Goal: Download file/media

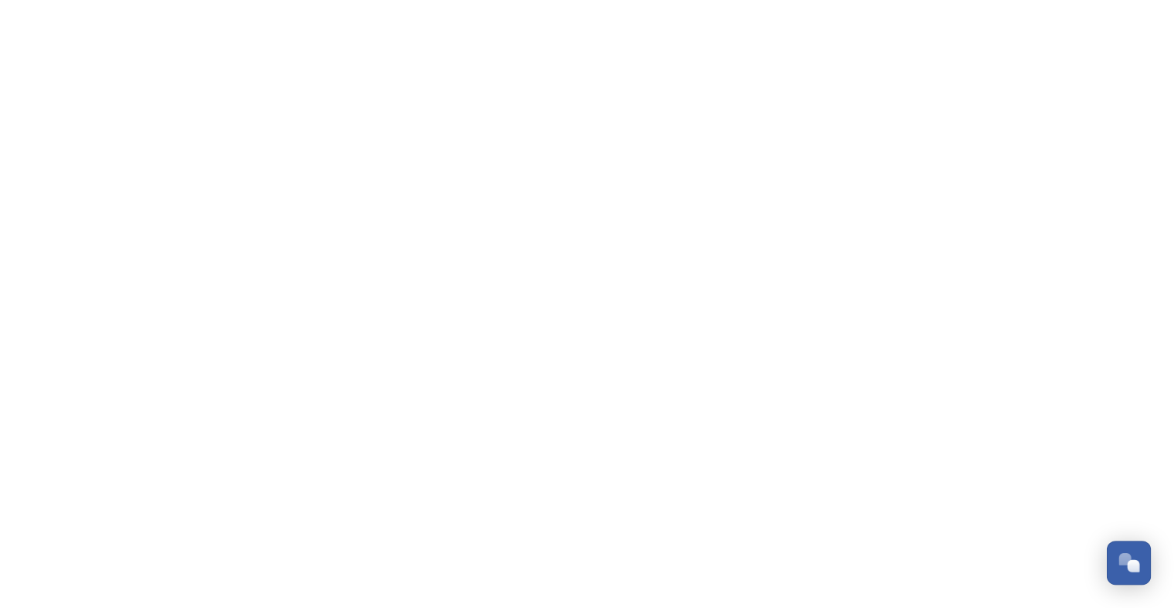
scroll to position [2913, 0]
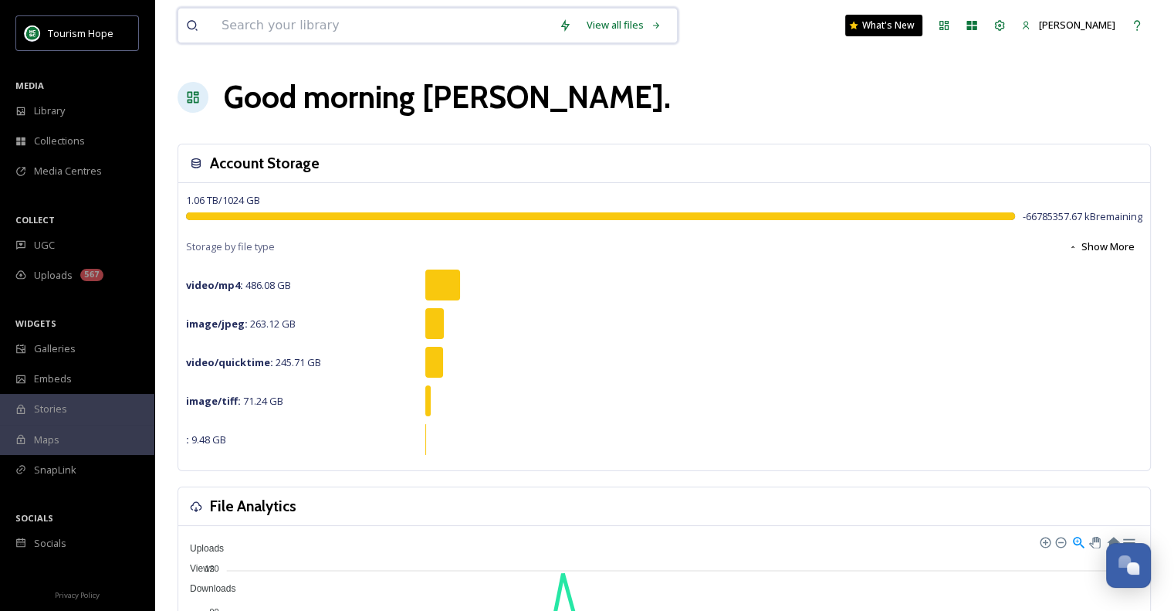
click at [351, 27] on input at bounding box center [382, 25] width 337 height 34
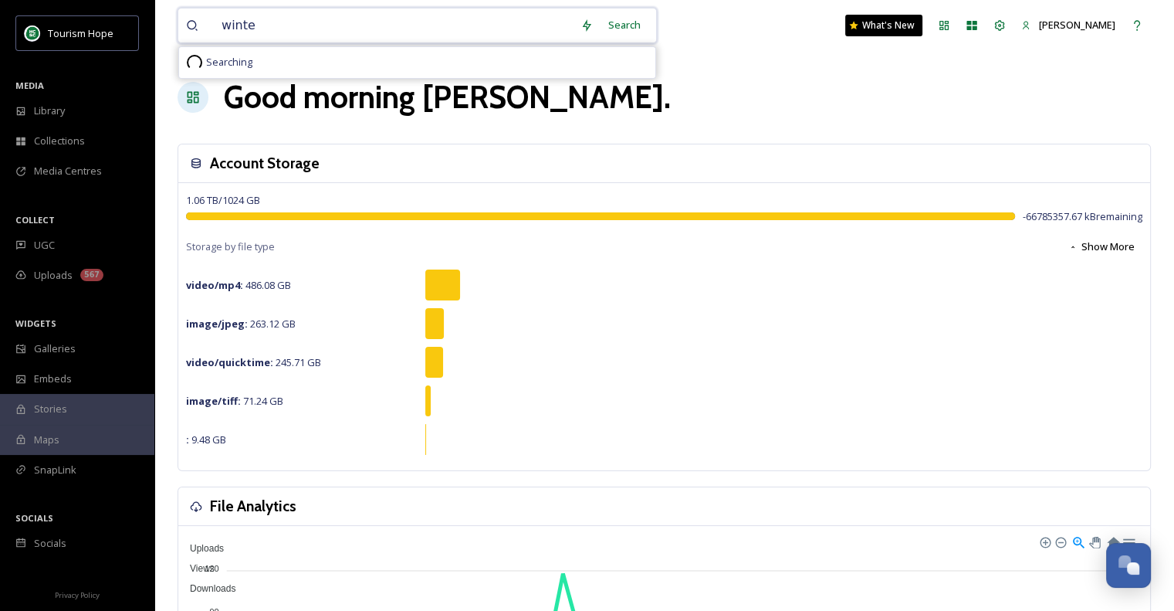
type input "winter"
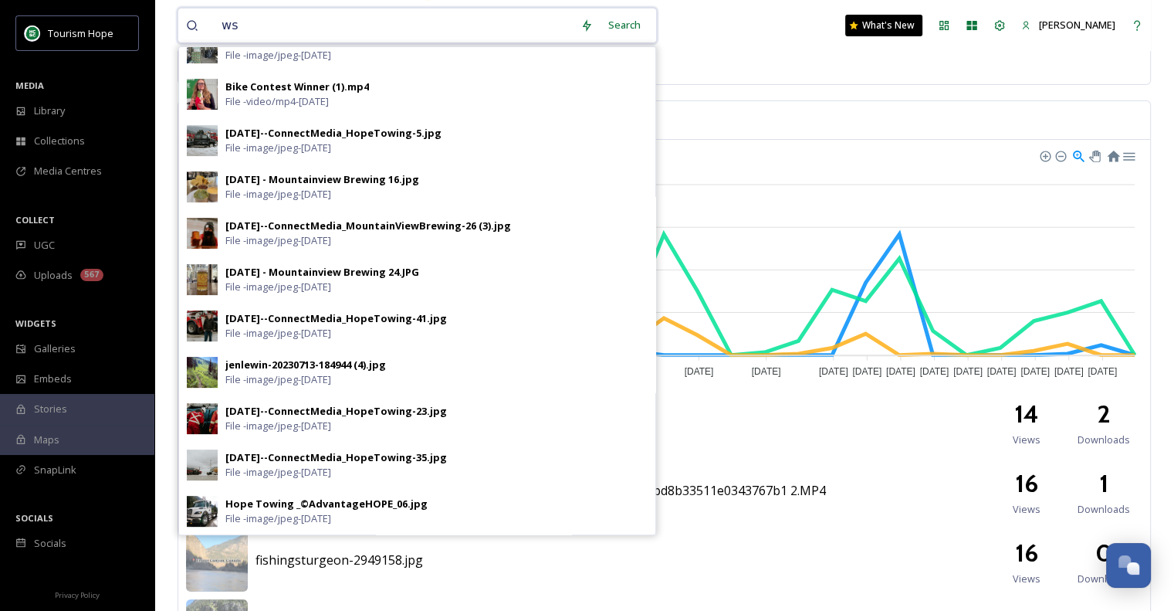
scroll to position [439, 0]
type input "wsnow"
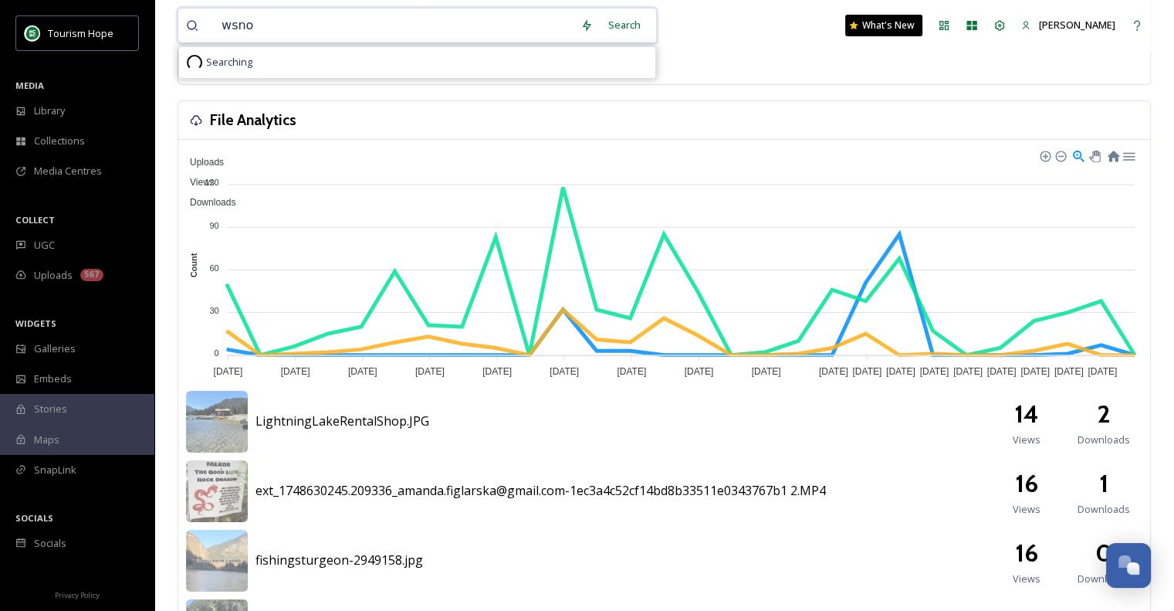
scroll to position [0, 0]
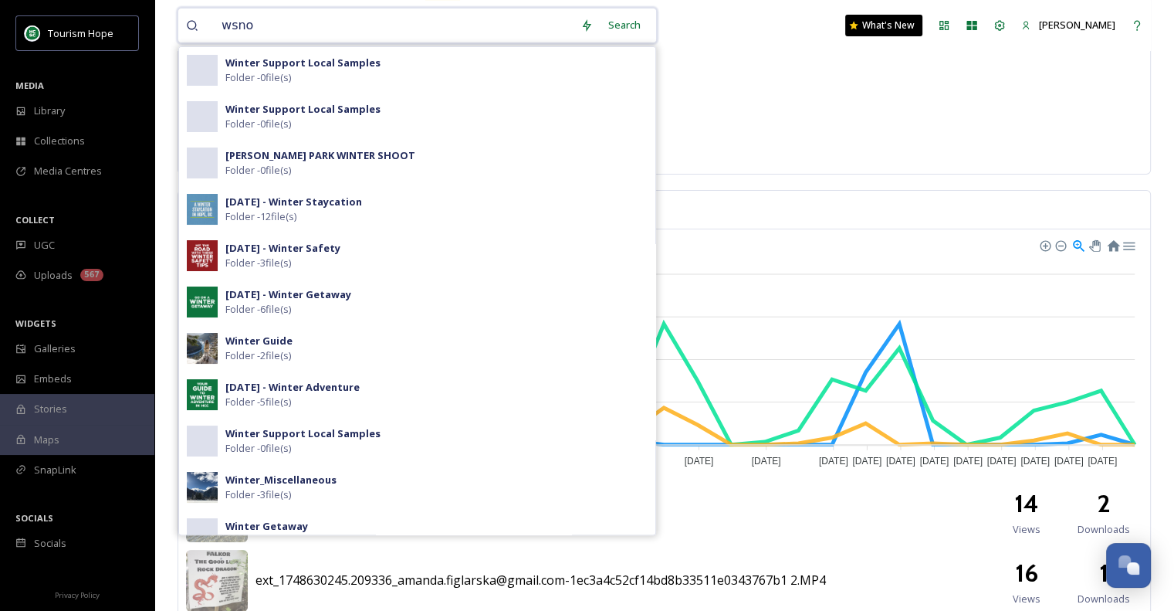
drag, startPoint x: 324, startPoint y: 35, endPoint x: 170, endPoint y: 1, distance: 158.1
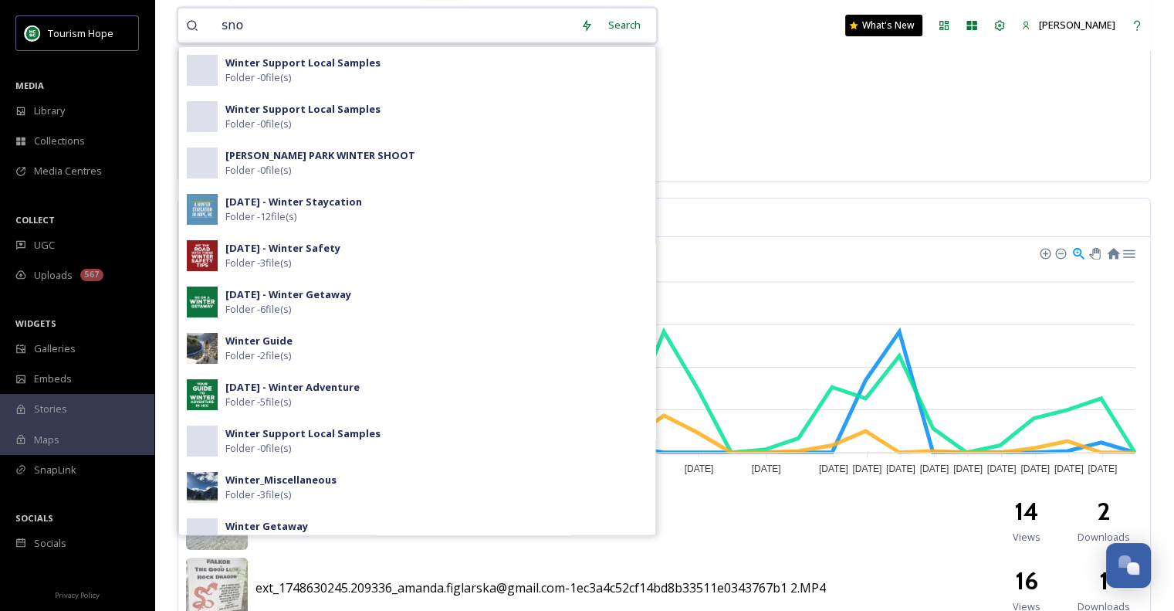
type input "snow"
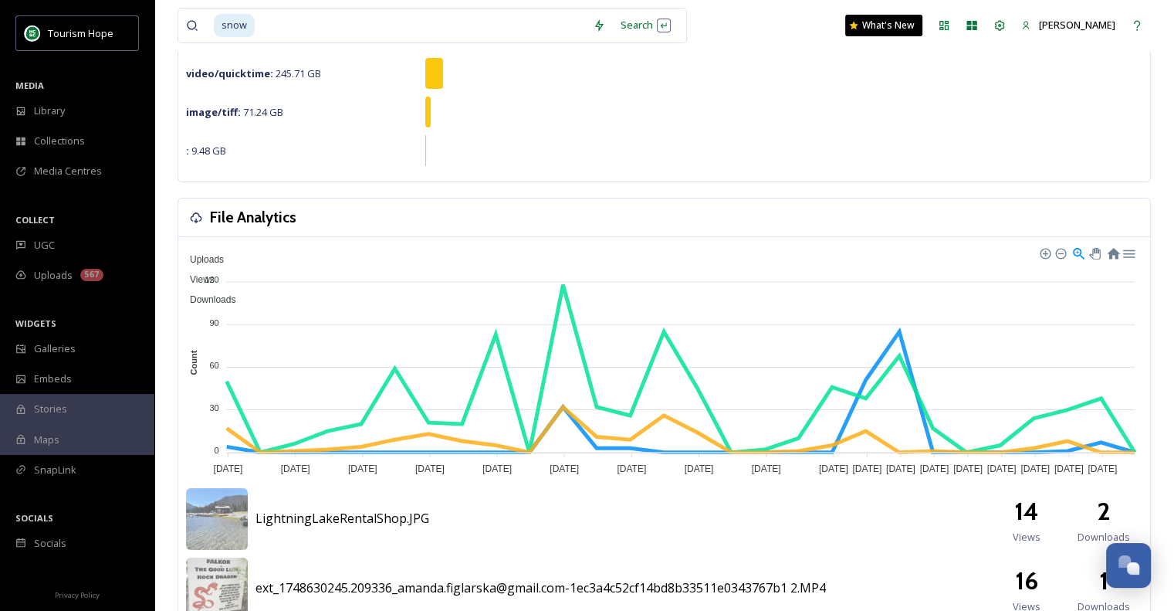
click at [720, 39] on div "snow Search What's New [PERSON_NAME]" at bounding box center [665, 25] width 974 height 51
click at [649, 21] on div "Search Press Enter to search" at bounding box center [646, 25] width 66 height 30
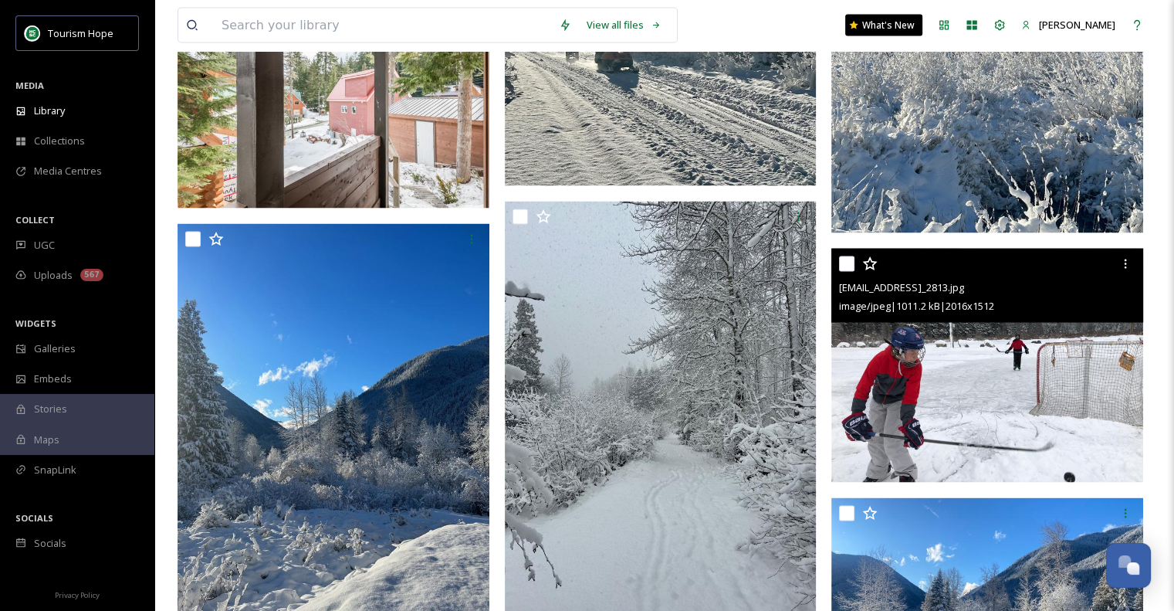
scroll to position [2641, 0]
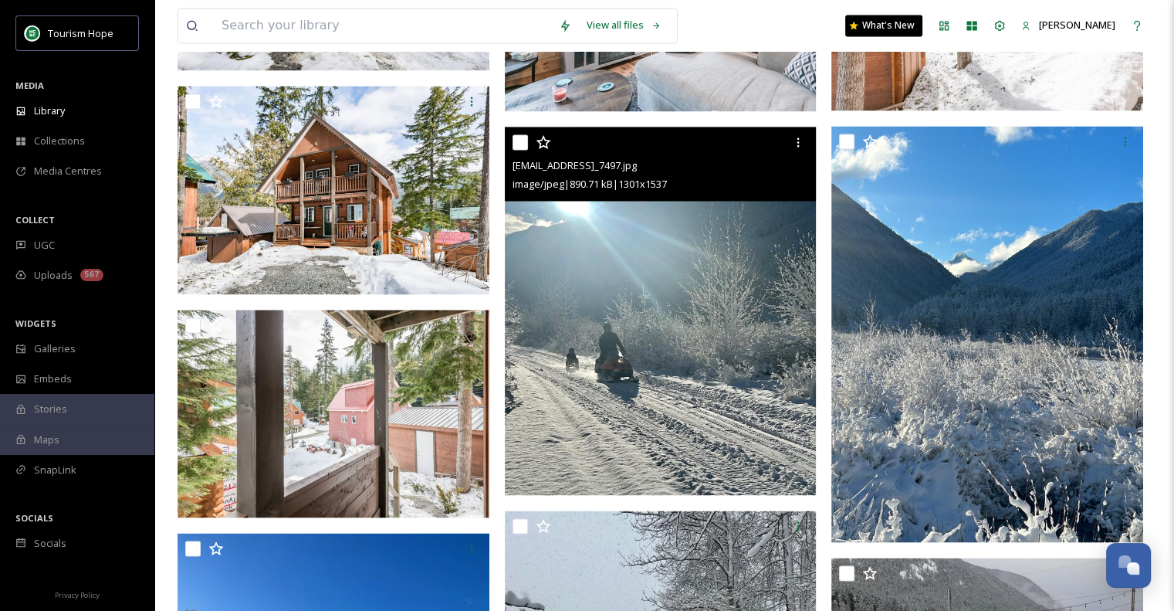
click at [683, 388] on img at bounding box center [661, 311] width 312 height 368
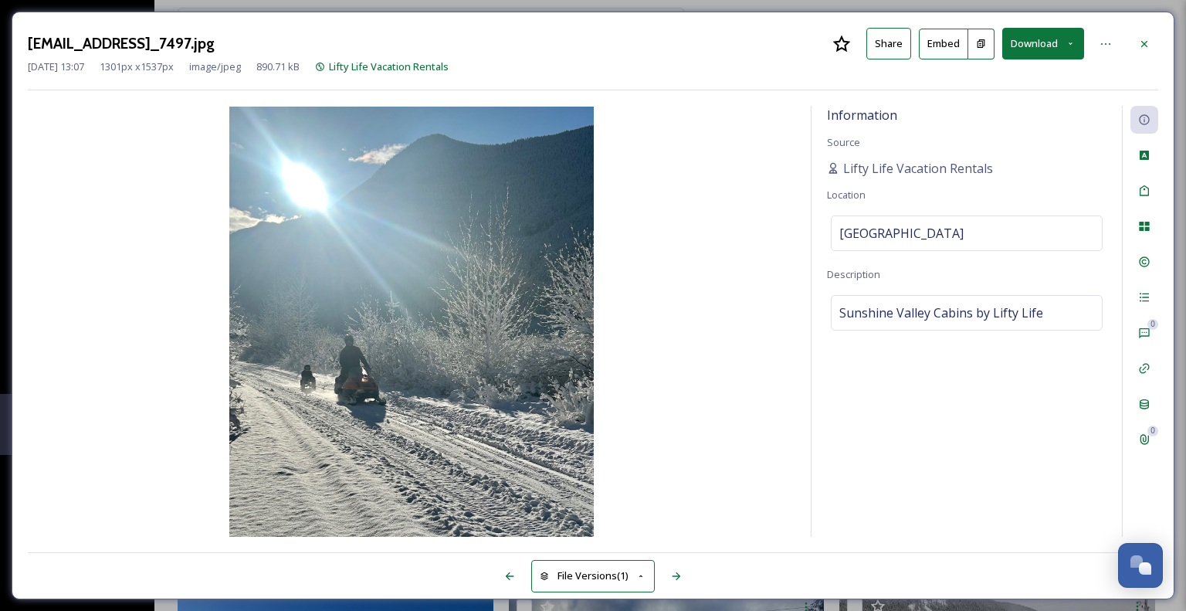
click at [1038, 39] on button "Download" at bounding box center [1043, 44] width 82 height 32
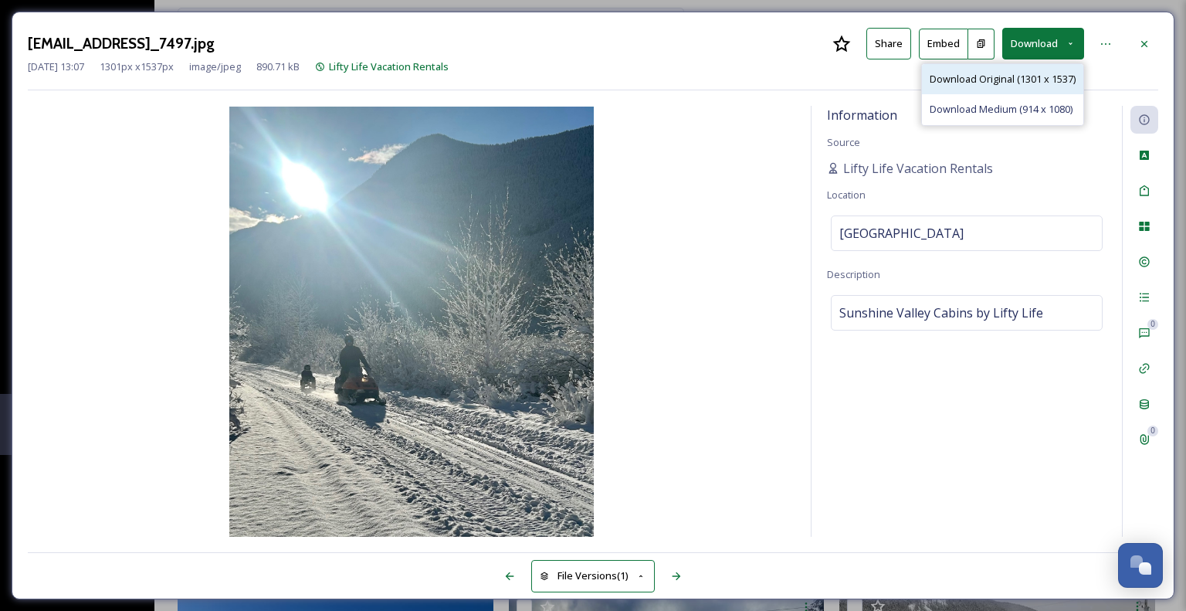
click at [1006, 80] on span "Download Original (1301 x 1537)" at bounding box center [1003, 79] width 146 height 15
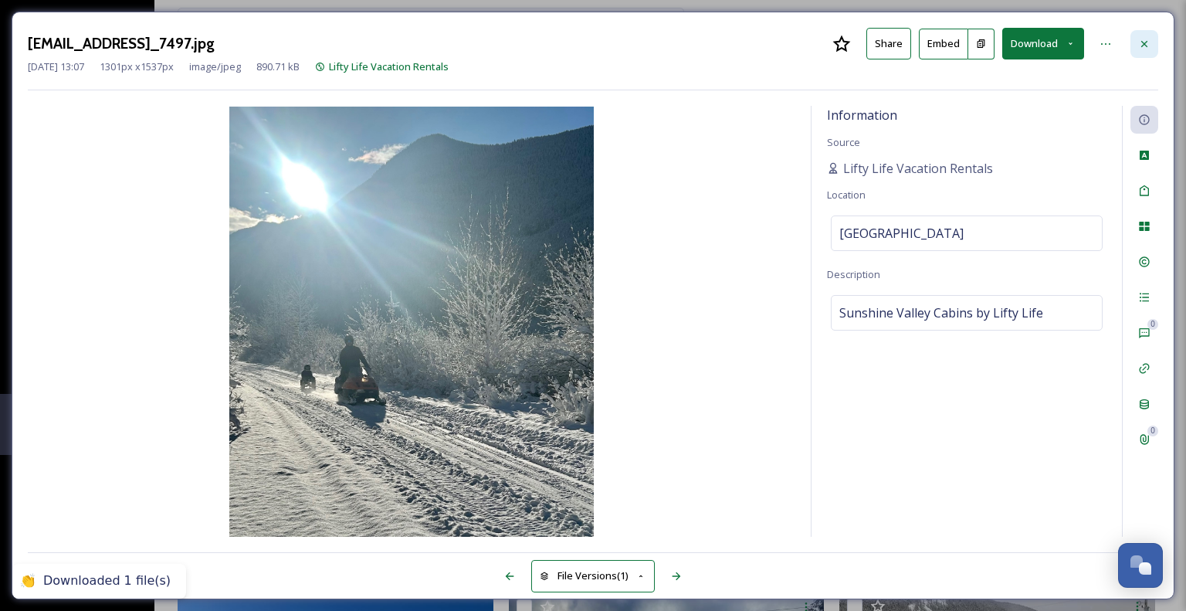
click at [1146, 42] on icon at bounding box center [1144, 44] width 12 height 12
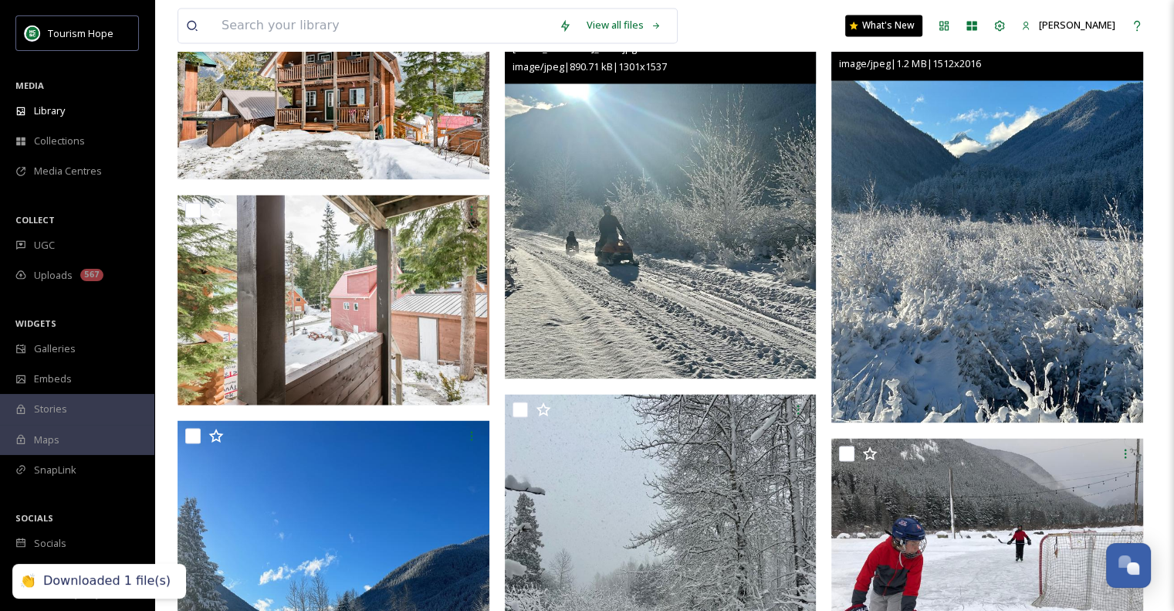
scroll to position [2795, 0]
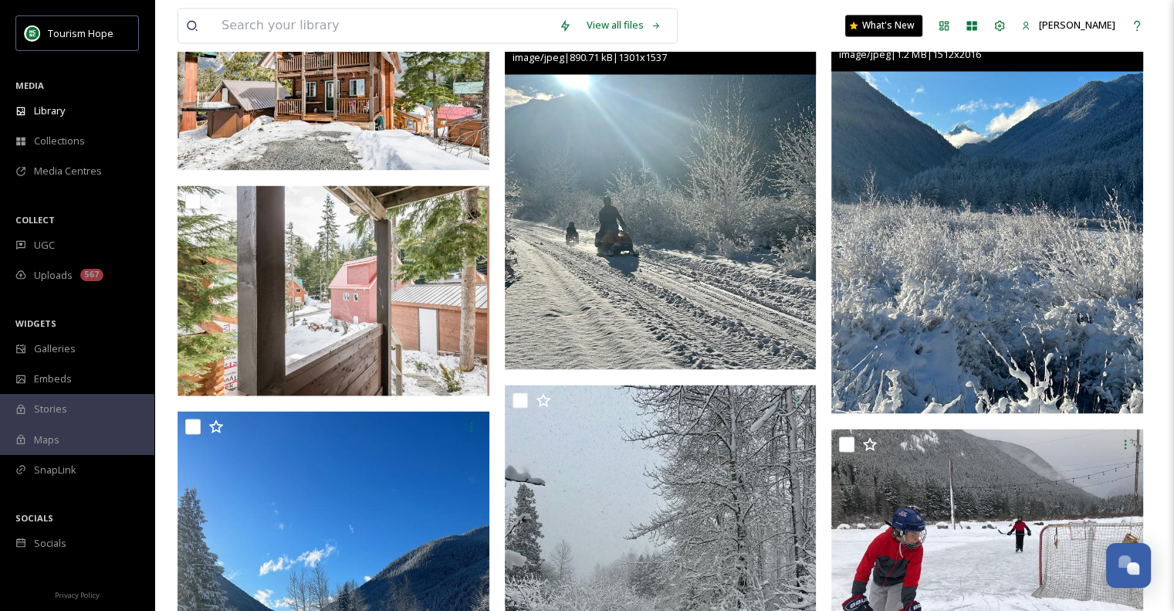
click at [998, 280] on img at bounding box center [988, 204] width 312 height 415
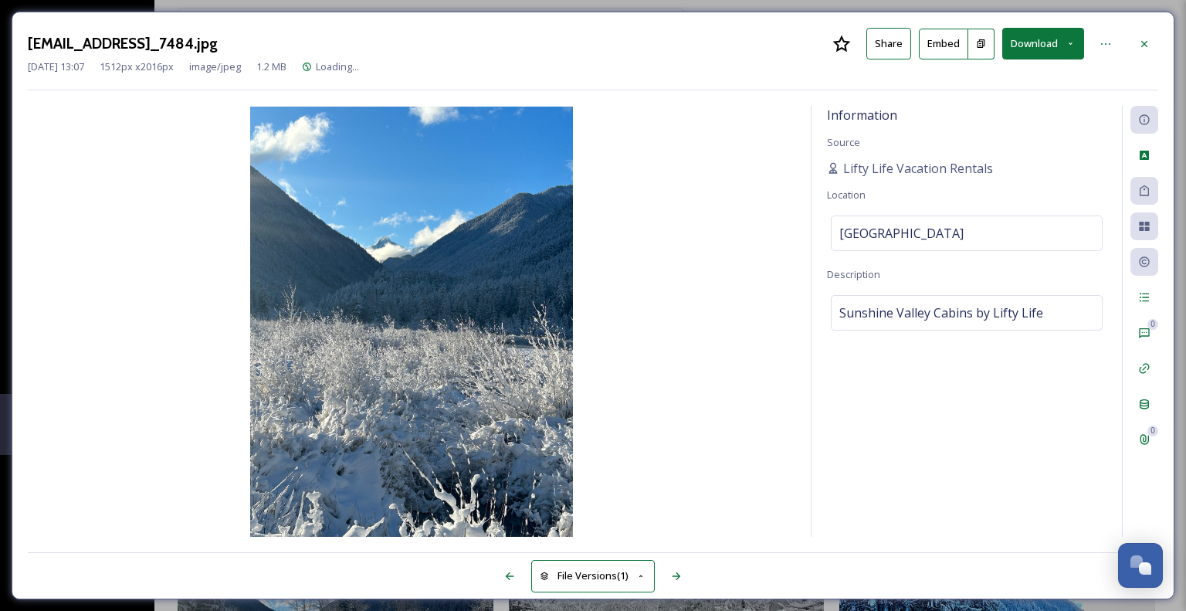
click at [1058, 42] on button "Download" at bounding box center [1043, 44] width 82 height 32
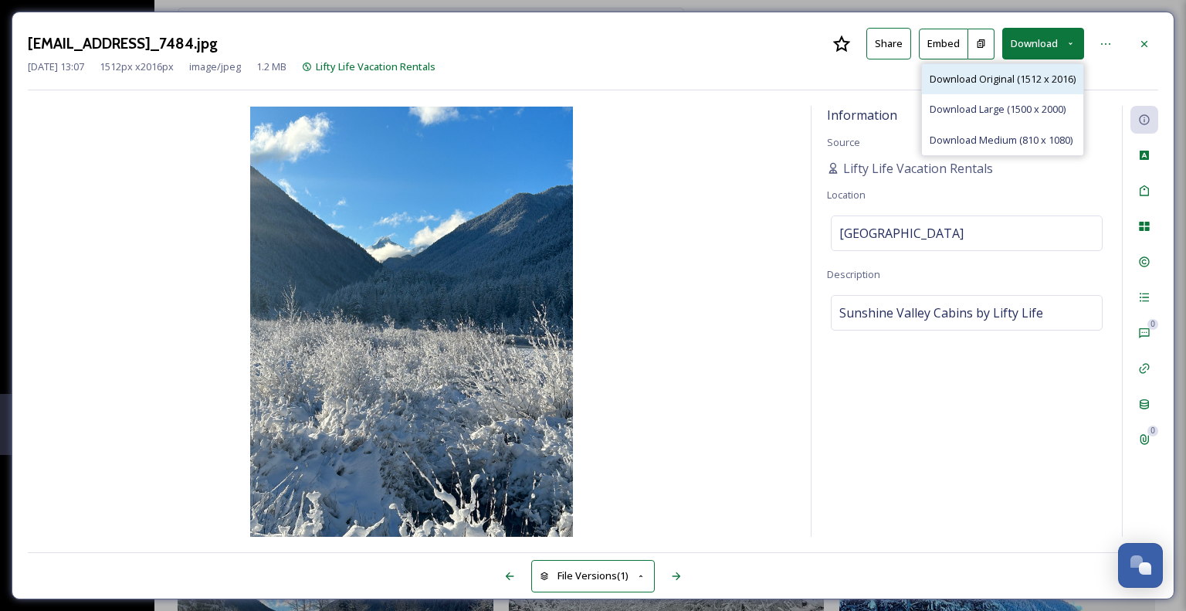
click at [1024, 73] on span "Download Original (1512 x 2016)" at bounding box center [1003, 79] width 146 height 15
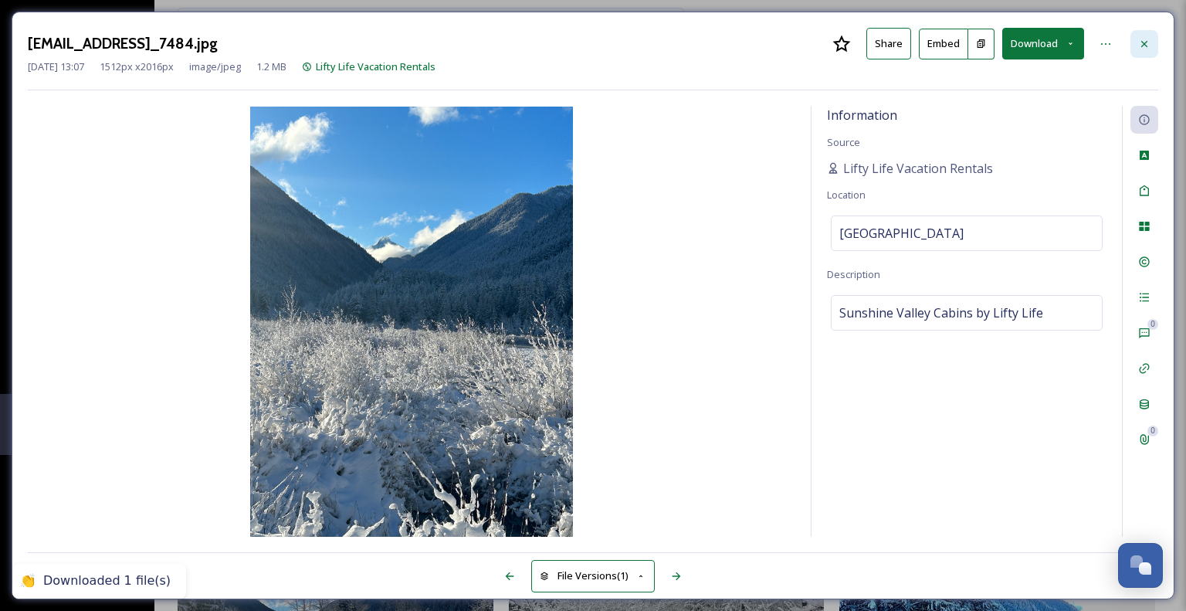
click at [1144, 38] on icon at bounding box center [1144, 44] width 12 height 12
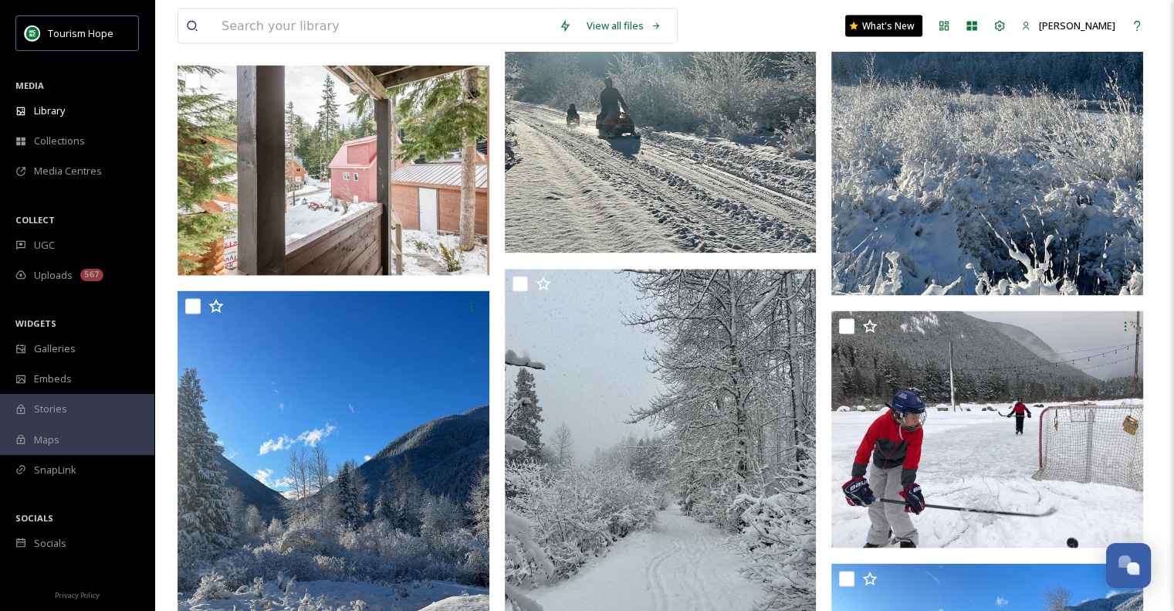
scroll to position [3104, 0]
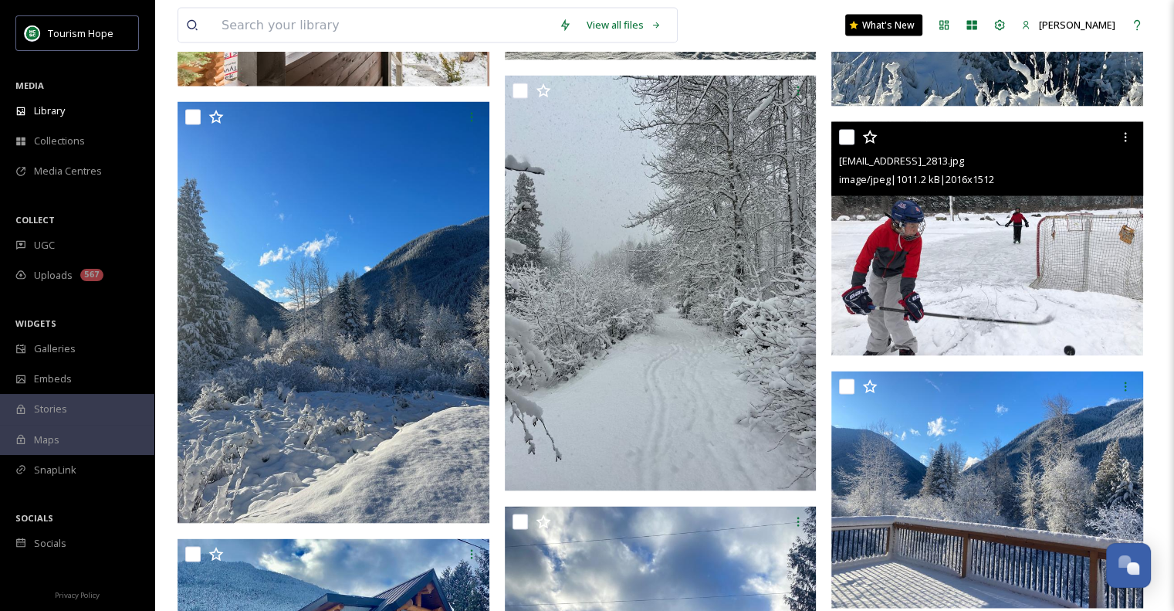
click at [995, 222] on img at bounding box center [988, 239] width 312 height 234
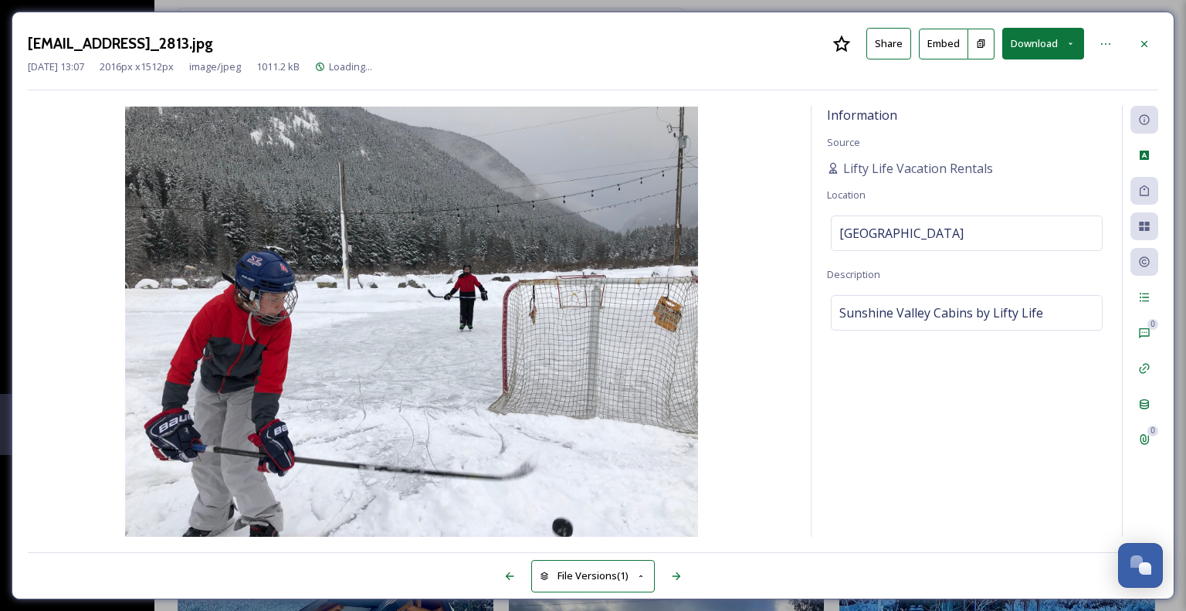
click at [1038, 46] on button "Download" at bounding box center [1043, 44] width 82 height 32
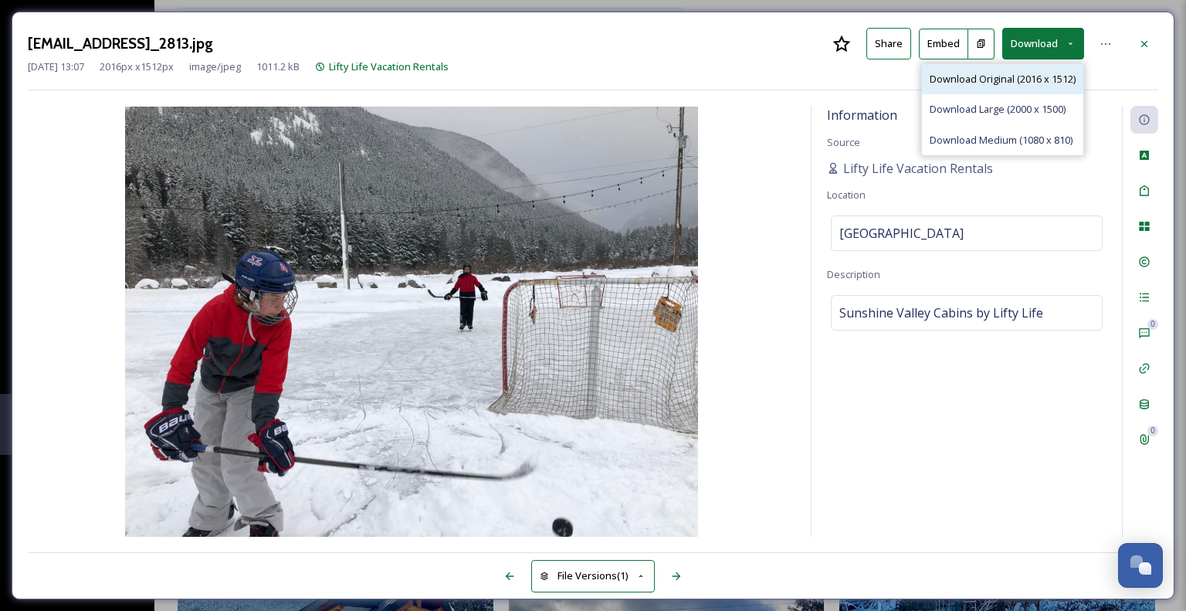
click at [1019, 84] on span "Download Original (2016 x 1512)" at bounding box center [1003, 79] width 146 height 15
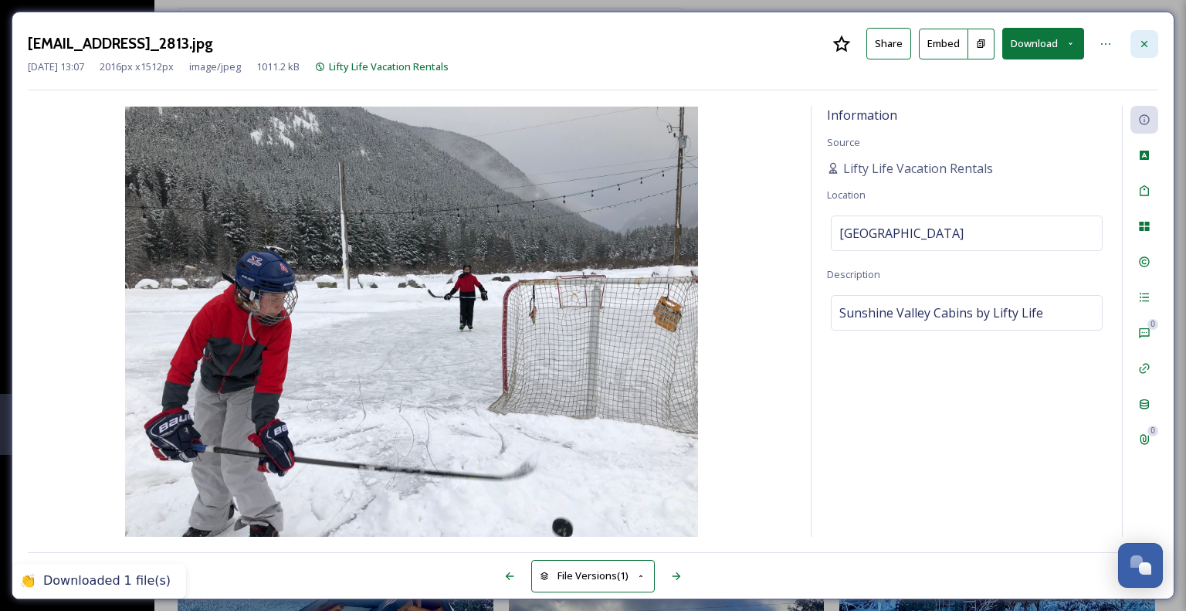
click at [1143, 42] on icon at bounding box center [1144, 43] width 6 height 6
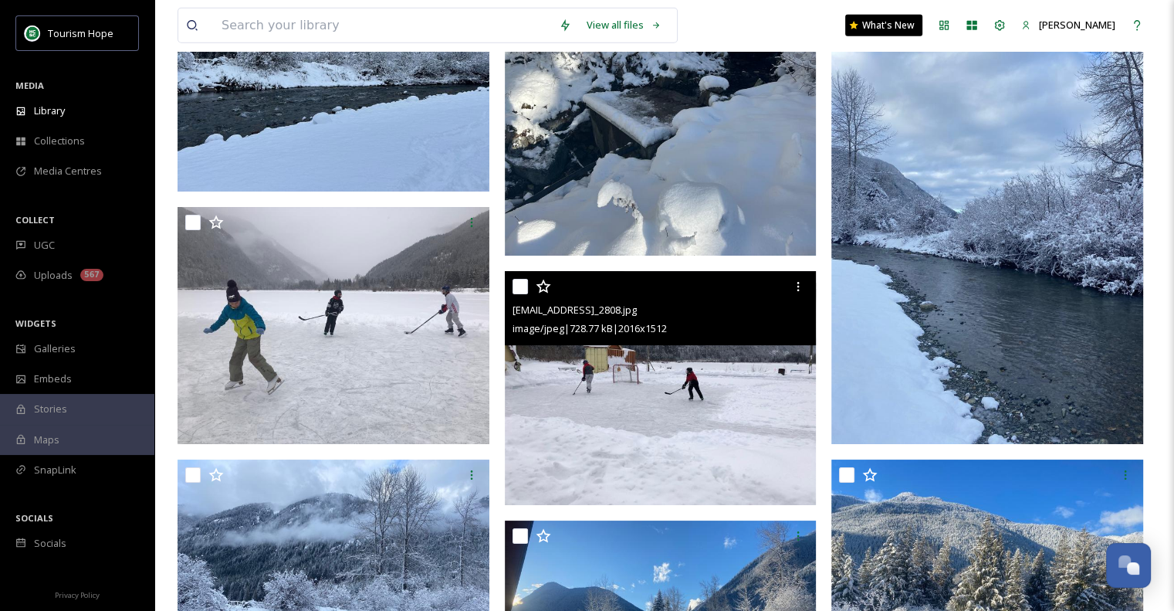
scroll to position [4494, 0]
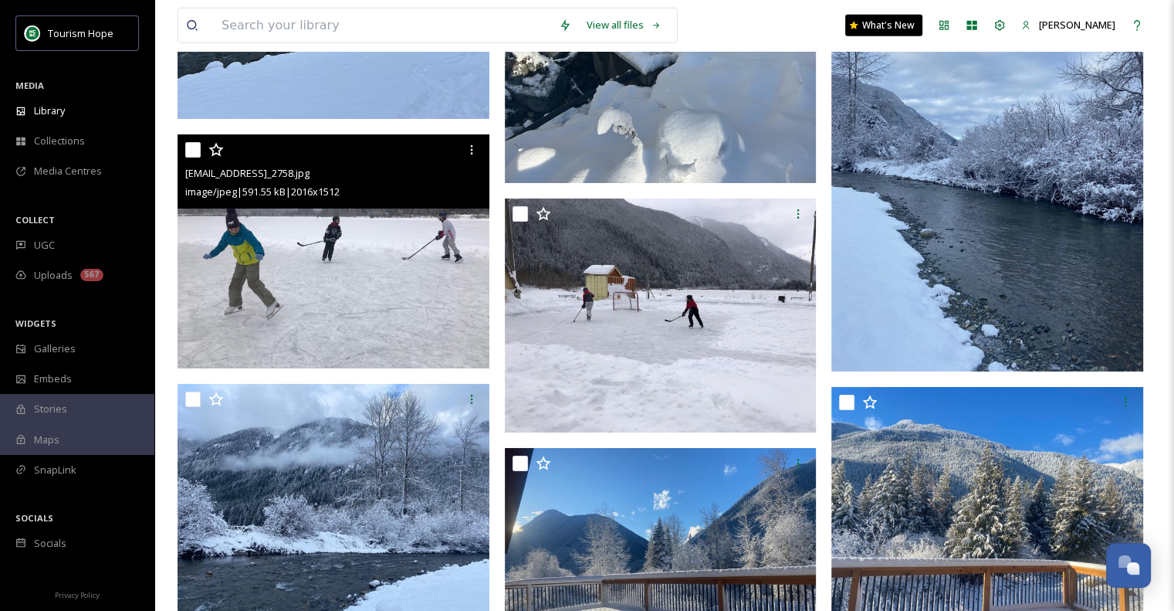
click at [391, 286] on img at bounding box center [334, 251] width 312 height 234
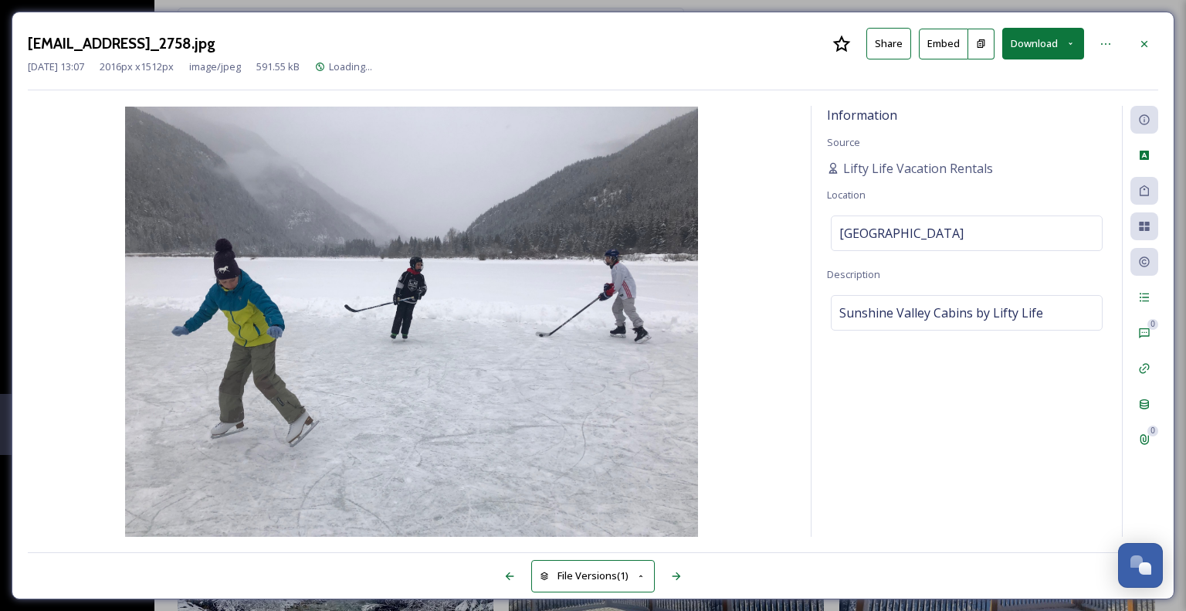
click at [1036, 47] on button "Download" at bounding box center [1043, 44] width 82 height 32
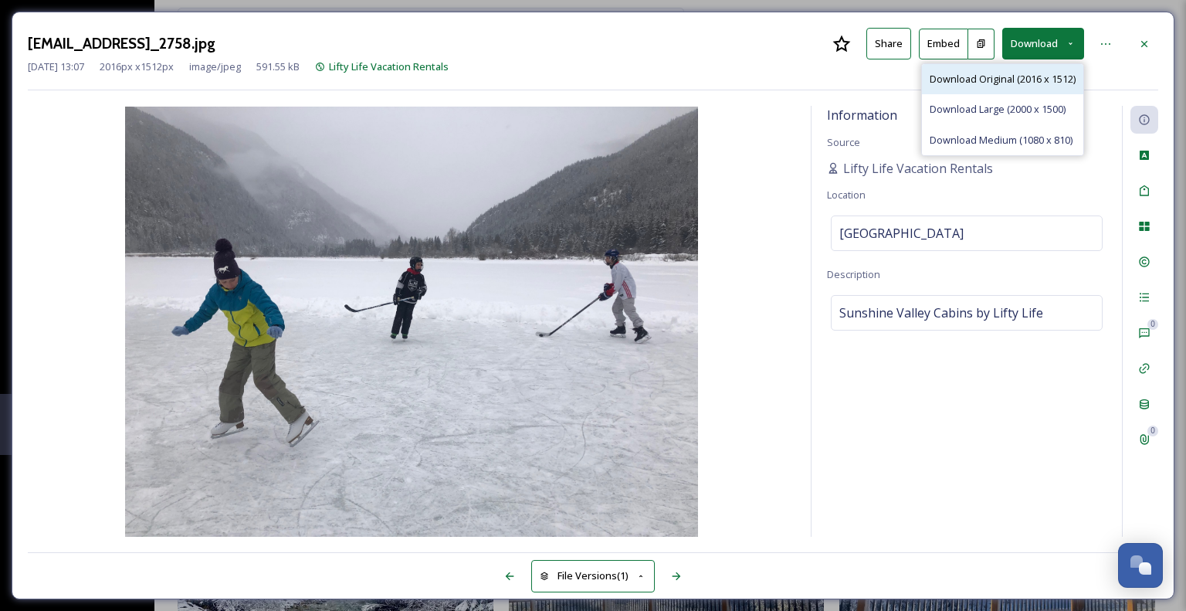
click at [1022, 85] on span "Download Original (2016 x 1512)" at bounding box center [1003, 79] width 146 height 15
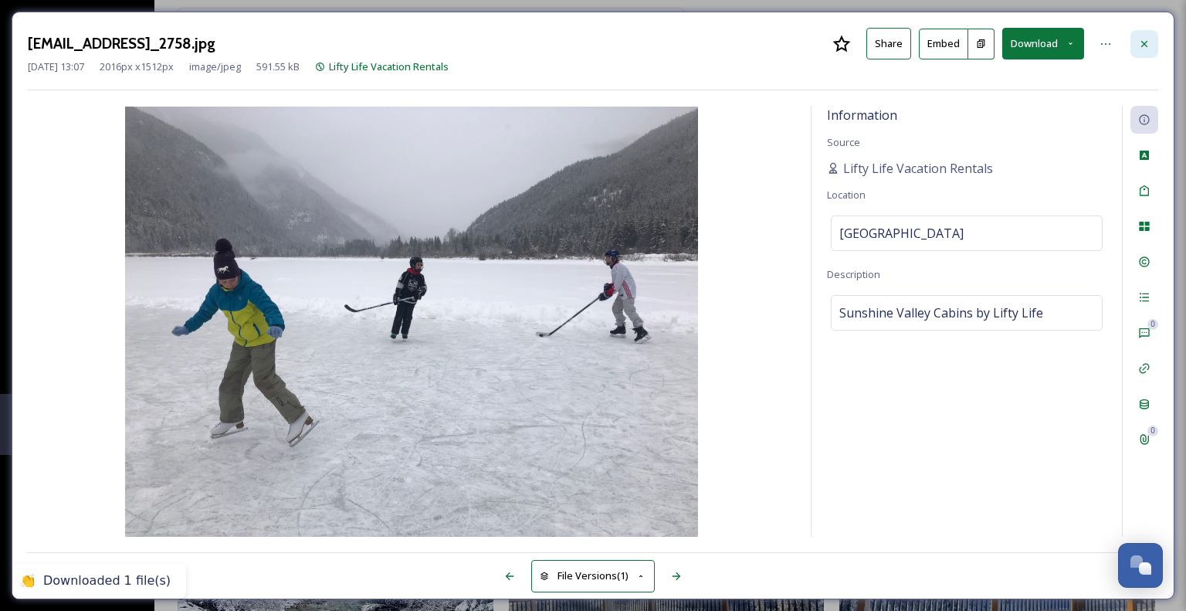
click at [1145, 38] on icon at bounding box center [1144, 44] width 12 height 12
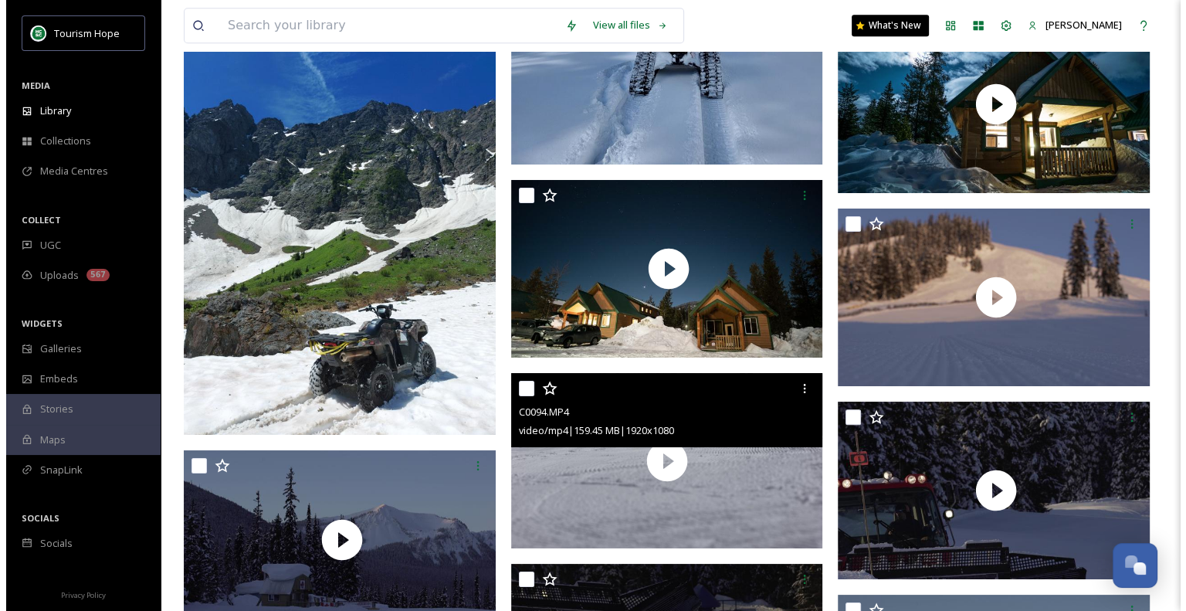
scroll to position [7274, 0]
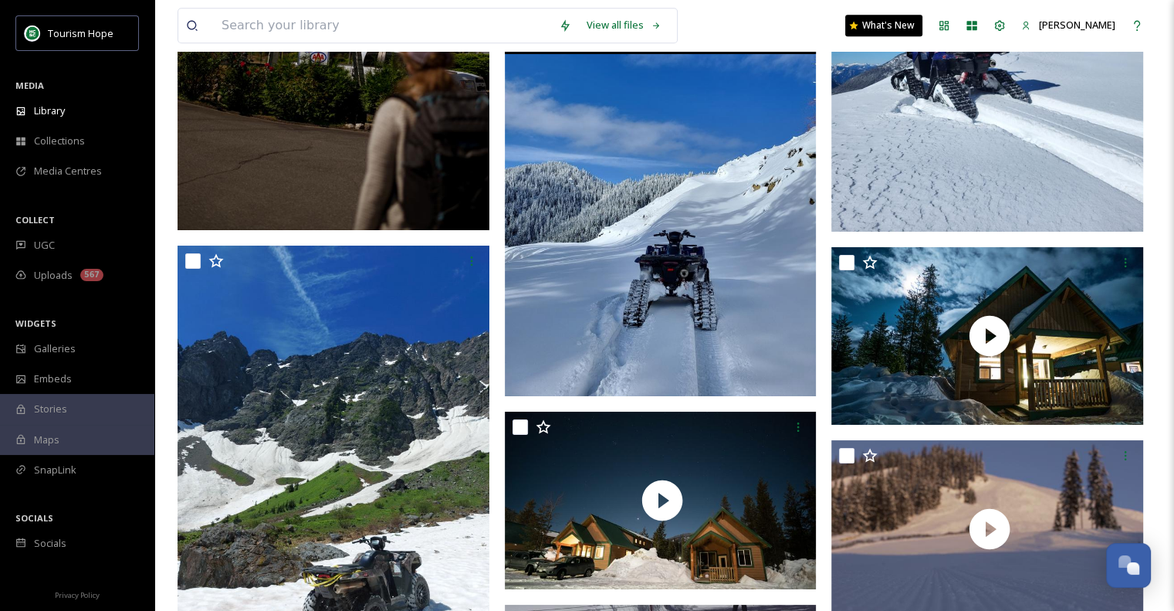
click at [730, 269] on img at bounding box center [661, 187] width 312 height 415
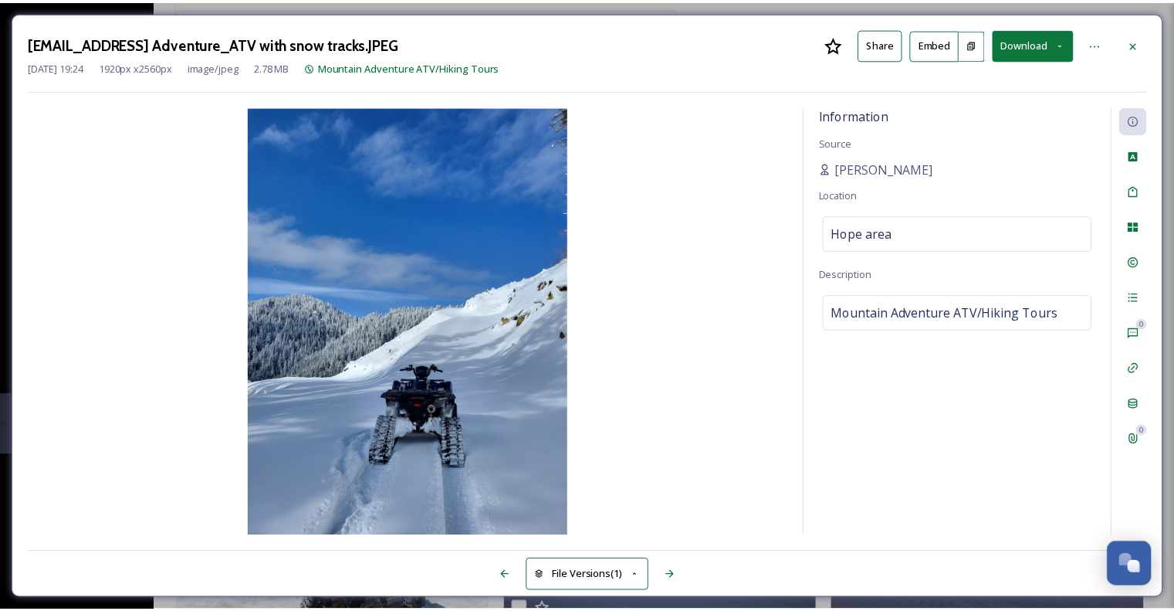
scroll to position [7277, 0]
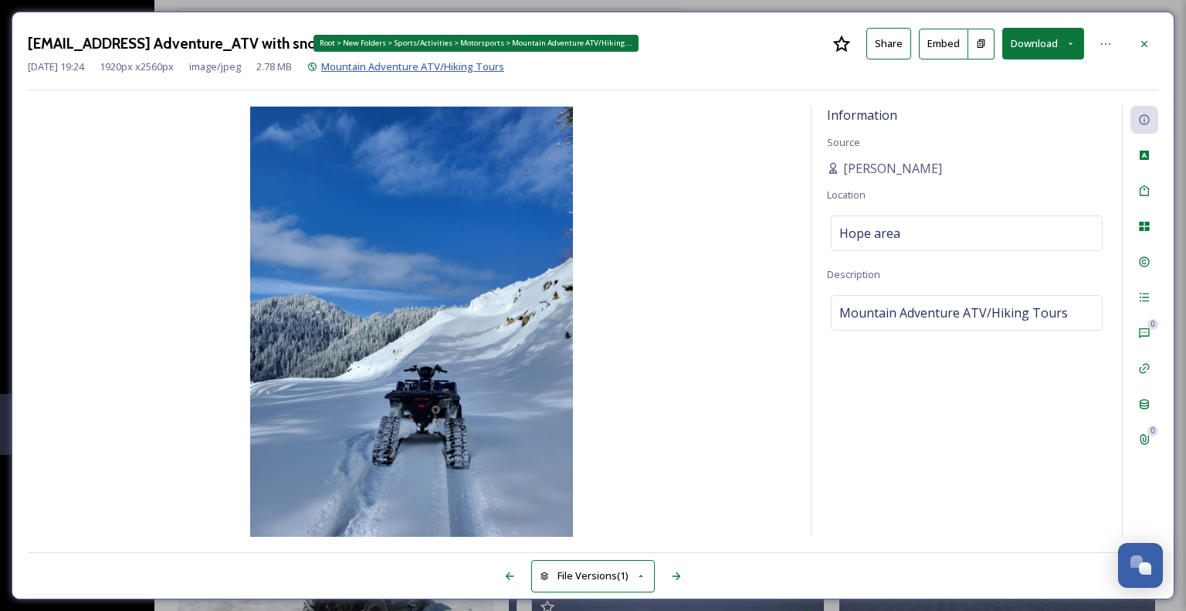
click at [446, 63] on span "Mountain Adventure ATV/Hiking Tours" at bounding box center [412, 66] width 183 height 14
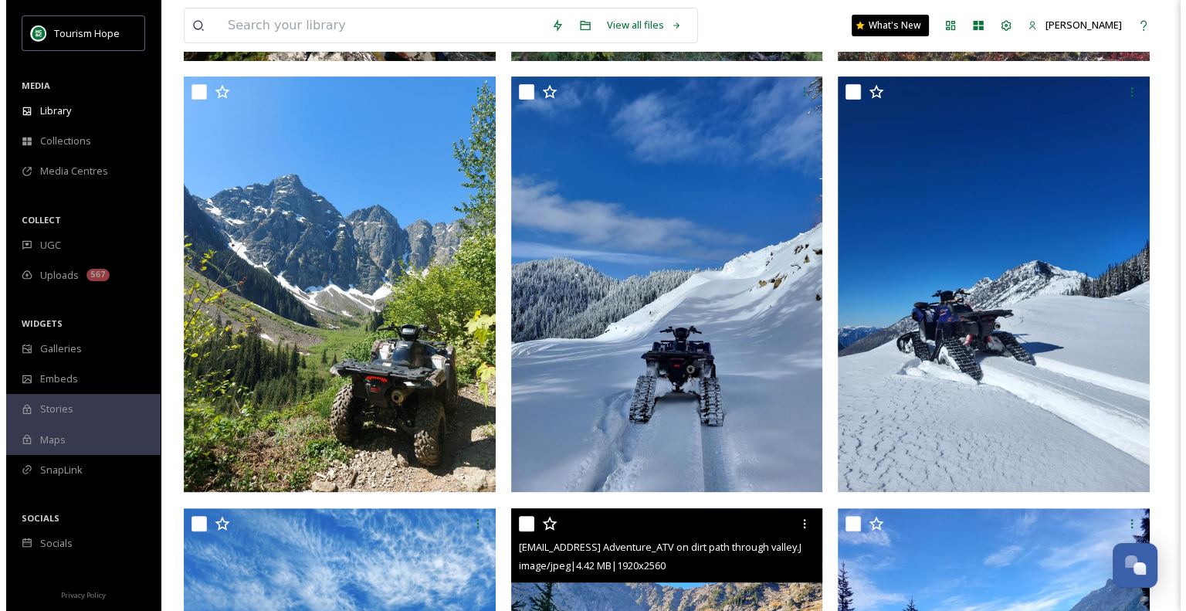
scroll to position [564, 0]
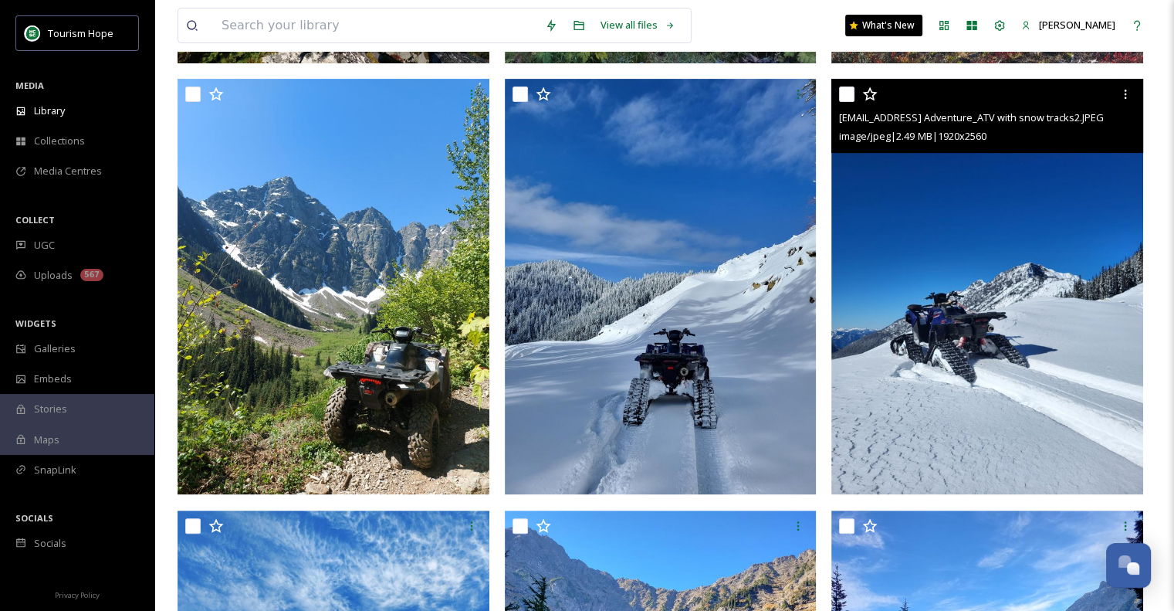
click at [945, 290] on img at bounding box center [988, 286] width 312 height 415
